Goal: Information Seeking & Learning: Compare options

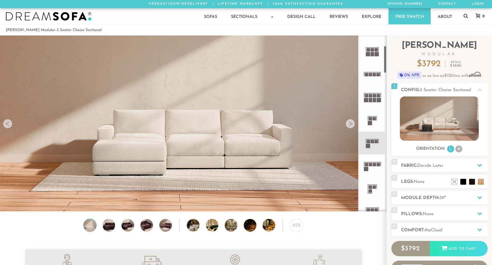
scroll to position [64, 0]
click at [352, 124] on div at bounding box center [350, 123] width 9 height 9
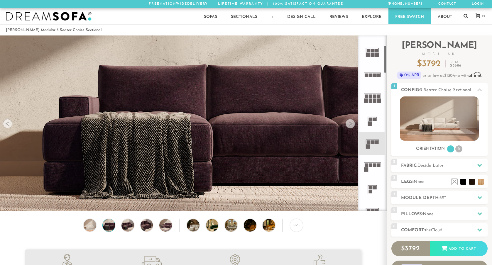
click at [352, 123] on div at bounding box center [350, 123] width 9 height 9
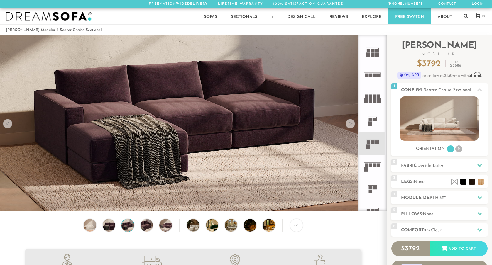
click at [352, 123] on div at bounding box center [350, 123] width 9 height 9
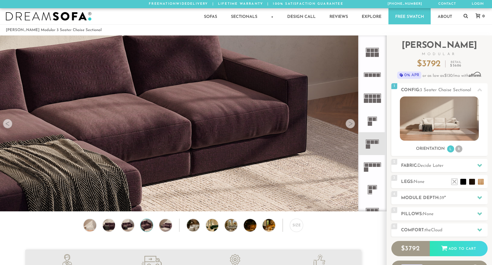
click at [352, 123] on div at bounding box center [350, 123] width 9 height 9
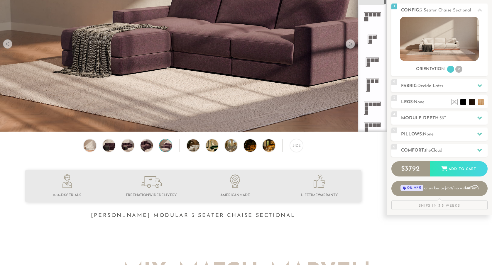
scroll to position [135, 0]
click at [371, 79] on icon at bounding box center [372, 84] width 23 height 23
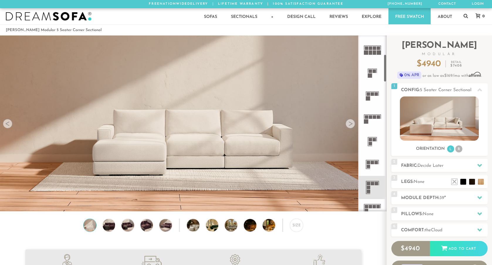
scroll to position [126, 0]
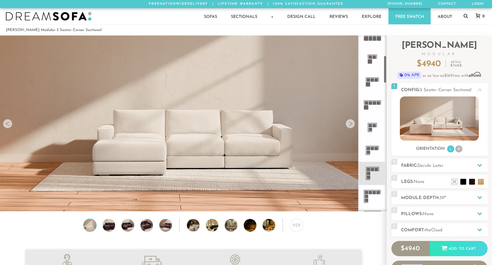
click at [368, 172] on rect at bounding box center [369, 174] width 4 height 4
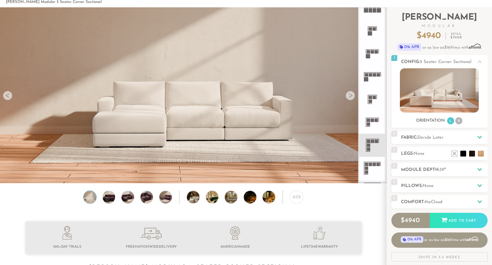
scroll to position [0, 0]
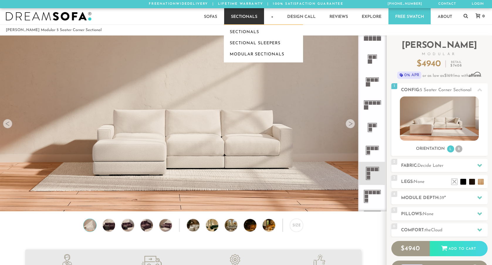
click at [234, 14] on link "Sectionals" at bounding box center [244, 16] width 40 height 16
click at [245, 53] on link "Modular Sectionals" at bounding box center [263, 54] width 79 height 11
